Goal: Task Accomplishment & Management: Check status

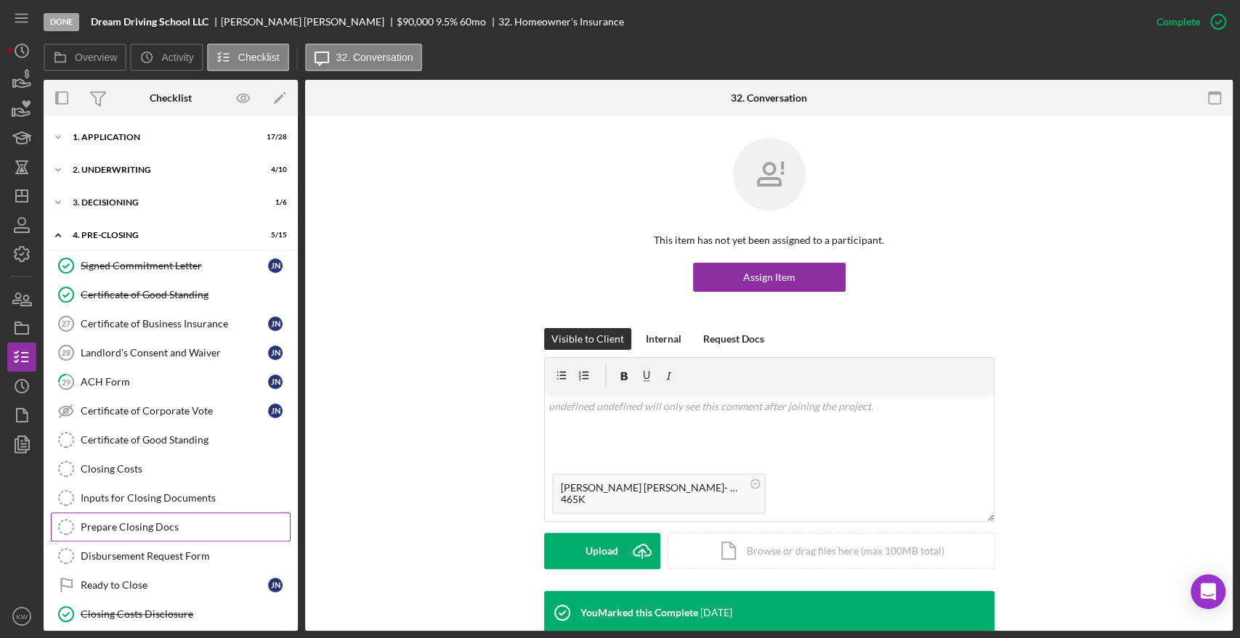
scroll to position [166, 0]
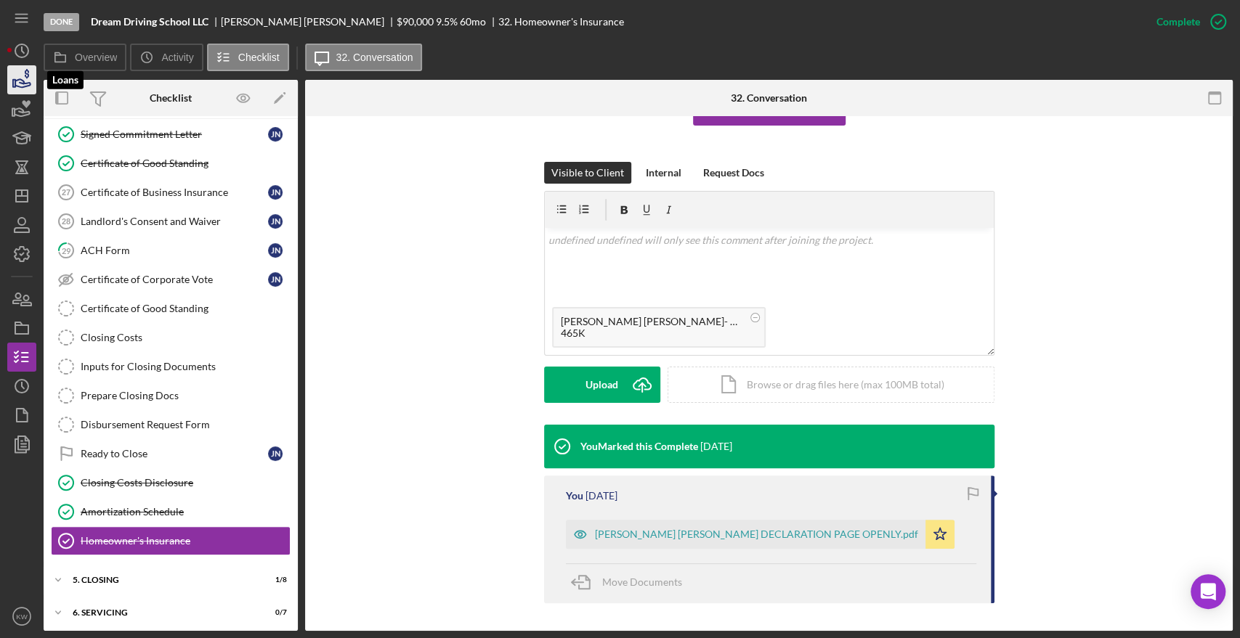
click at [22, 78] on icon "button" at bounding box center [22, 80] width 36 height 36
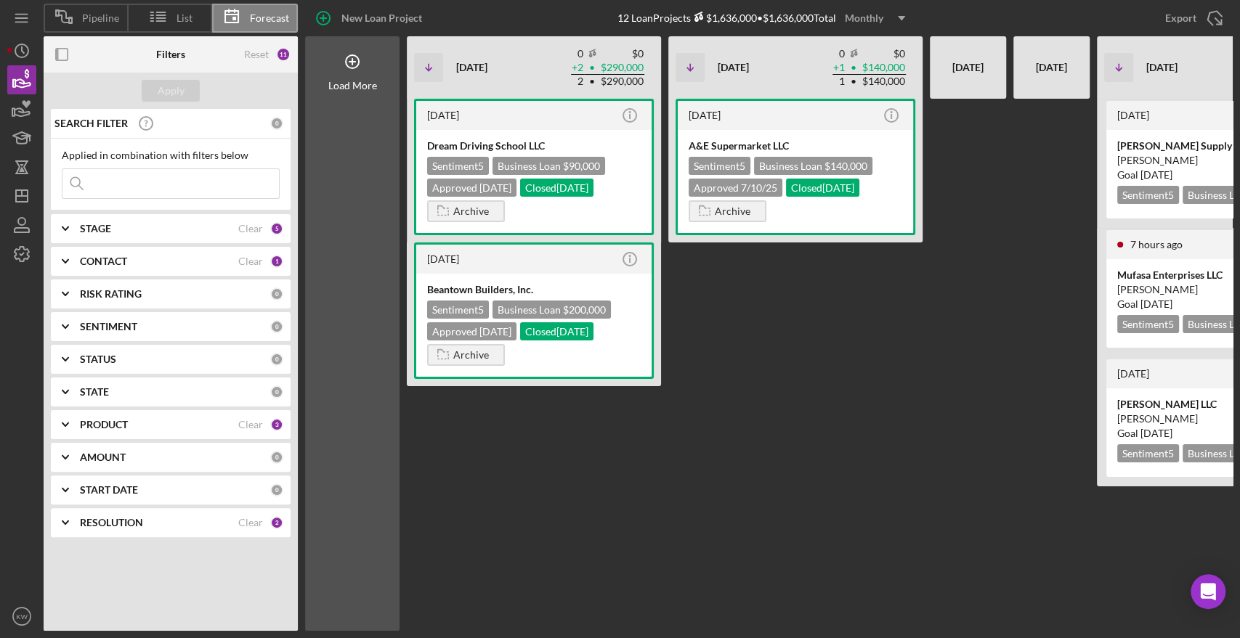
click at [133, 176] on input at bounding box center [170, 183] width 216 height 29
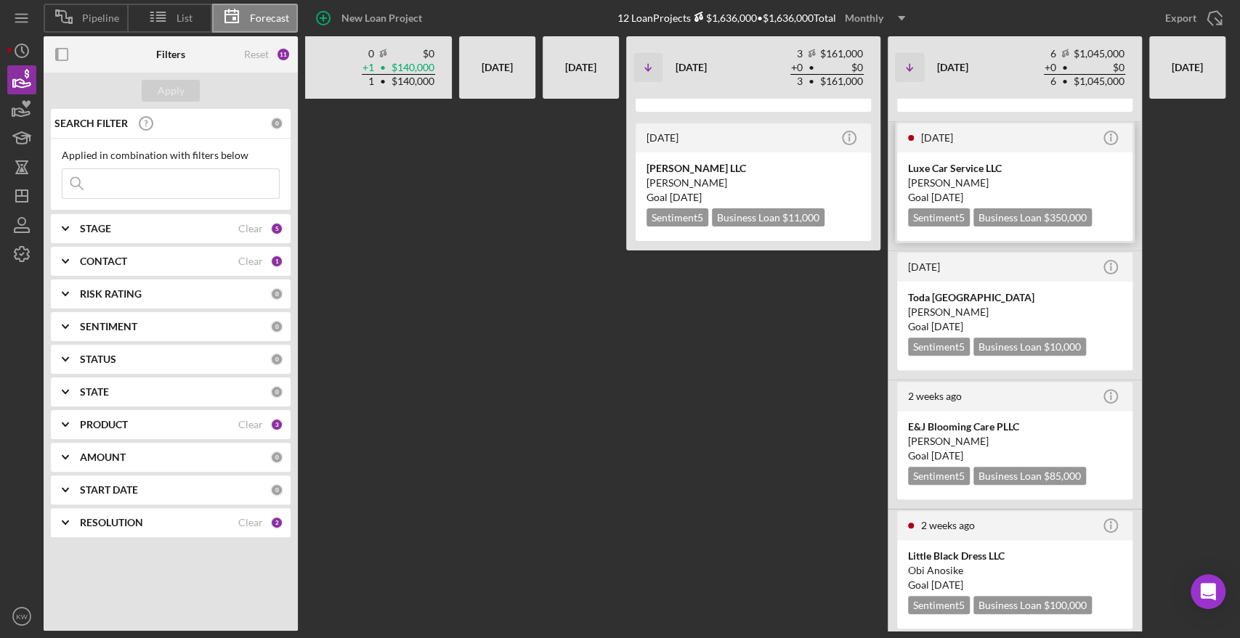
scroll to position [252, 0]
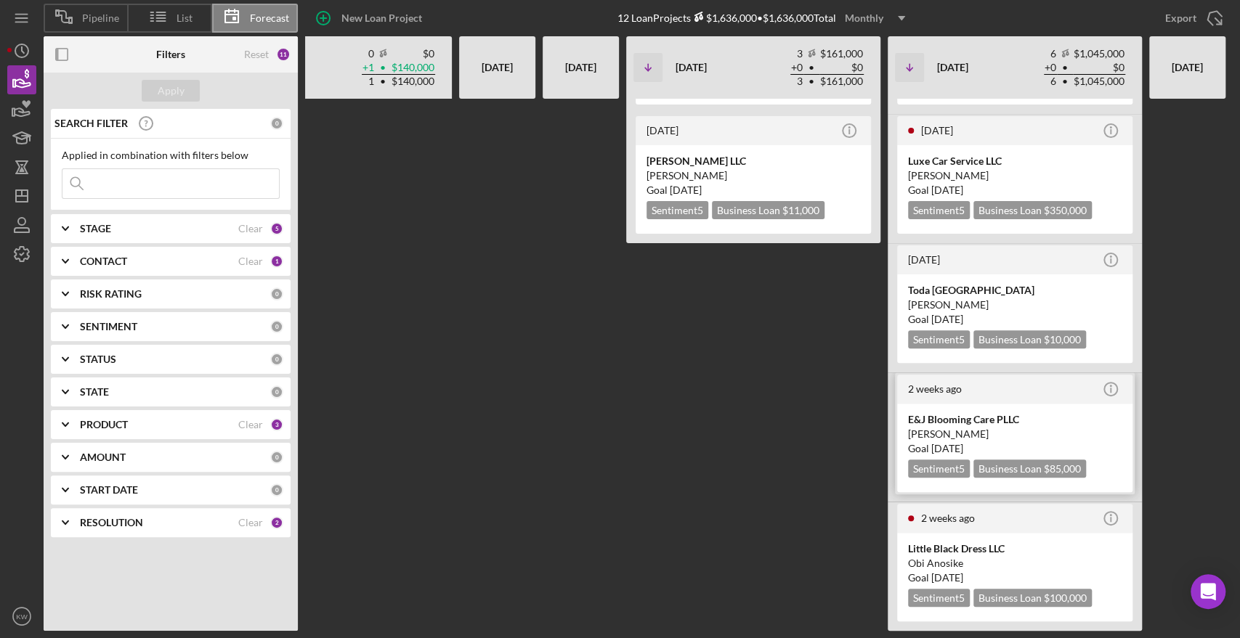
click at [967, 415] on div "E&J Blooming Care PLLC" at bounding box center [1014, 419] width 213 height 15
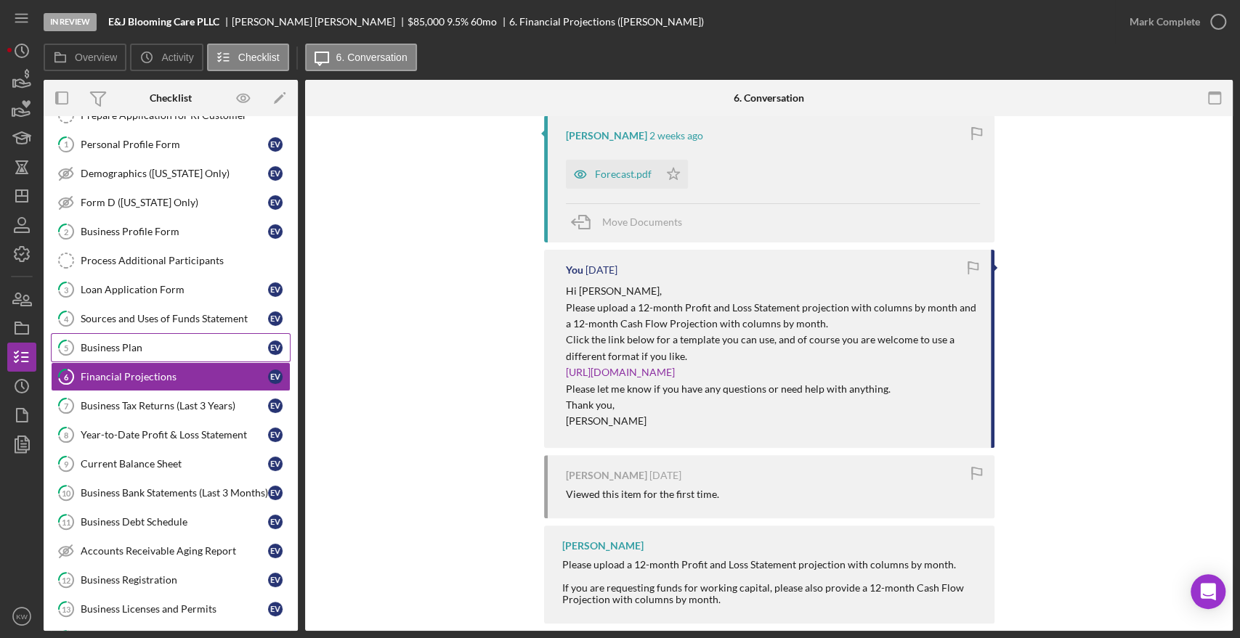
scroll to position [306, 0]
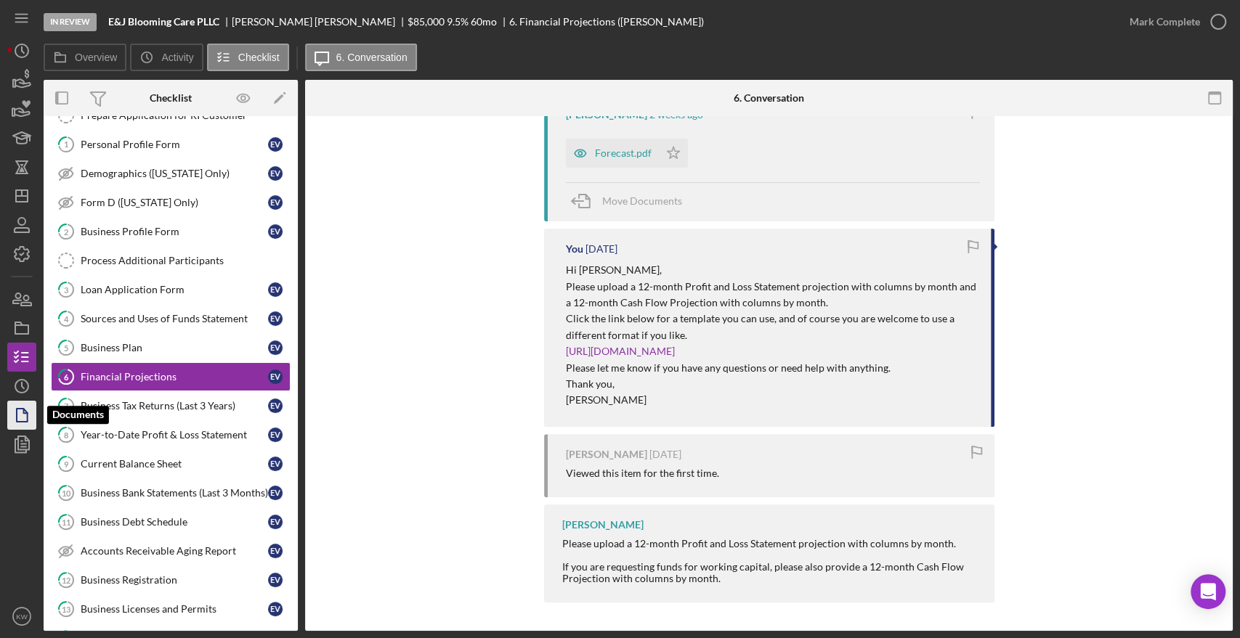
click at [19, 427] on icon "button" at bounding box center [22, 415] width 36 height 36
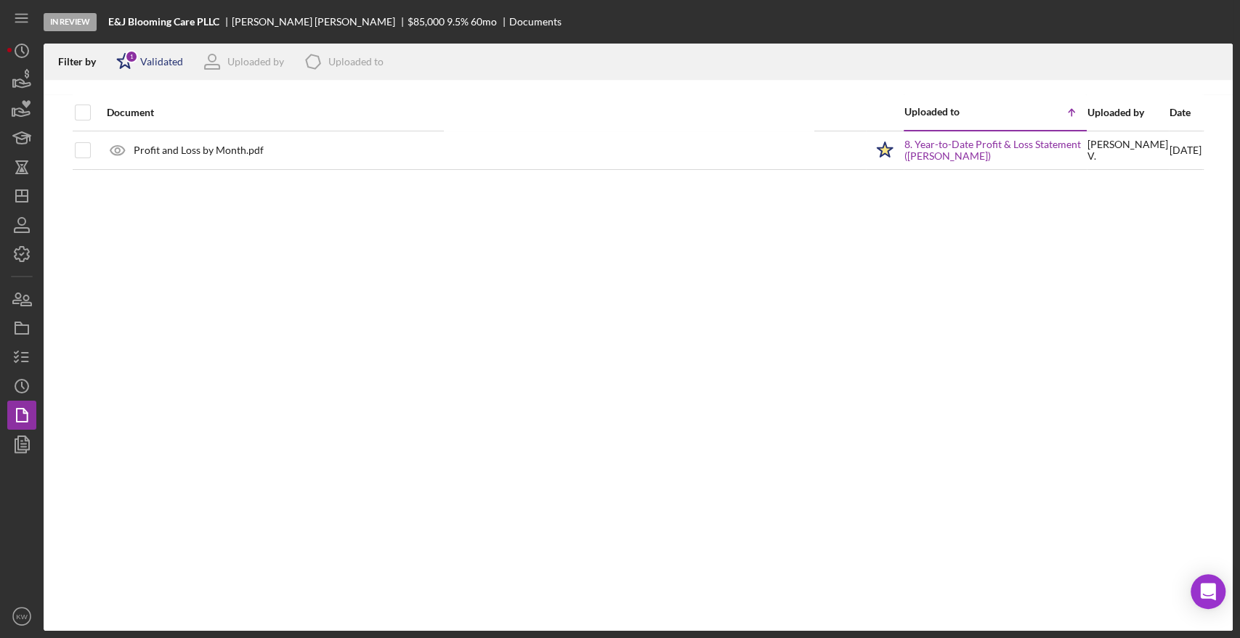
click at [157, 62] on div "Validated" at bounding box center [161, 62] width 43 height 12
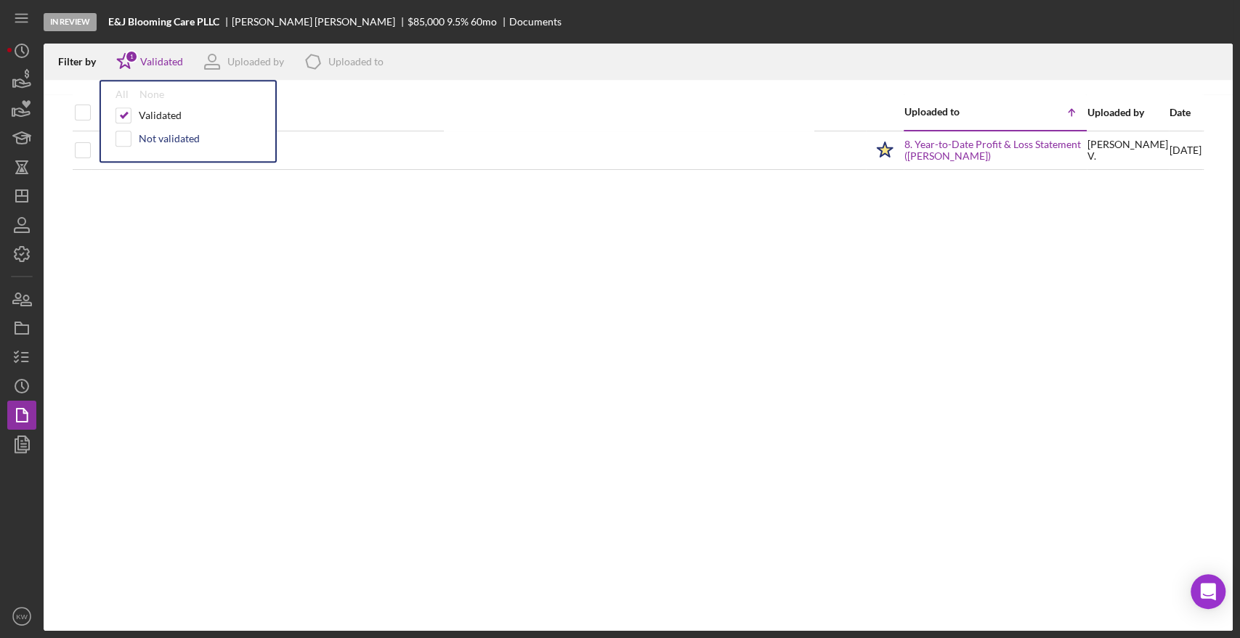
click at [153, 133] on div "Not validated" at bounding box center [169, 139] width 61 height 12
checkbox input "true"
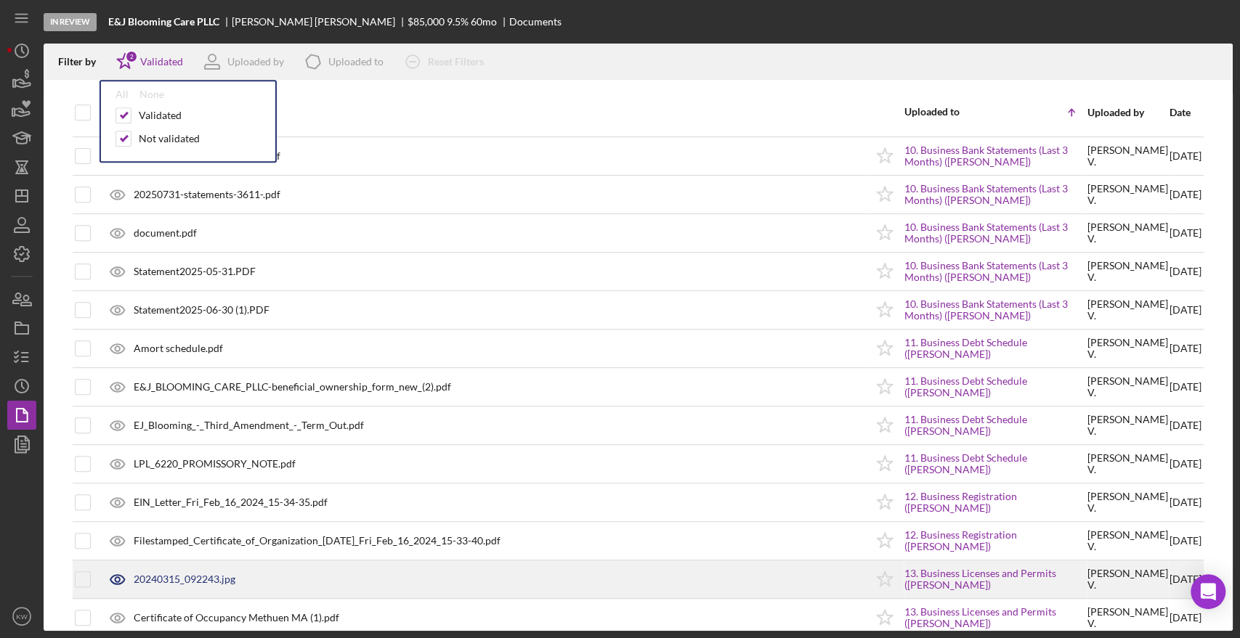
scroll to position [366, 0]
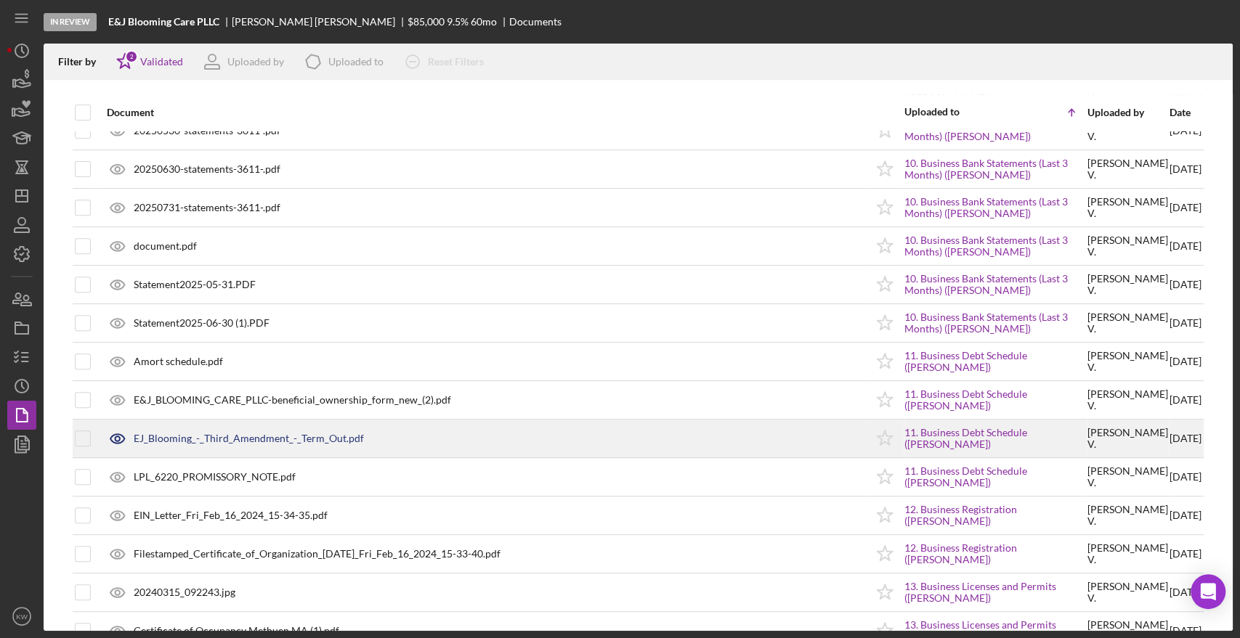
click at [340, 433] on div "EJ_Blooming_-_Third_Amendment_-_Term_Out.pdf" at bounding box center [249, 439] width 230 height 12
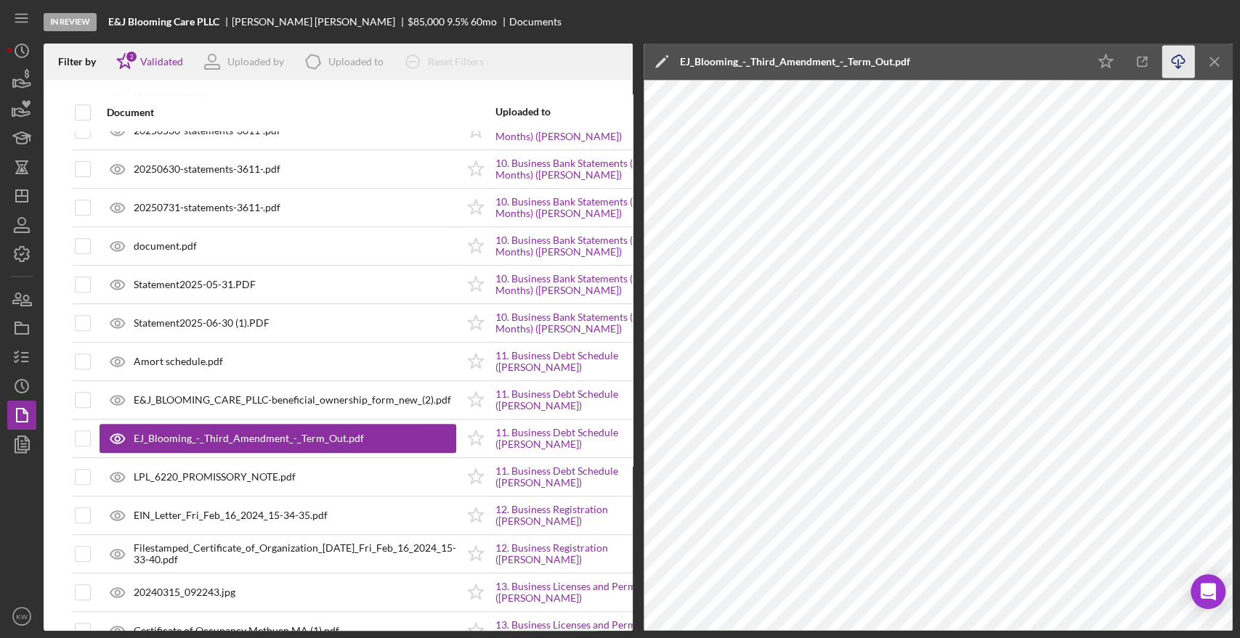
click at [1179, 57] on icon "Icon/Download" at bounding box center [1178, 62] width 33 height 33
